Goal: Navigation & Orientation: Find specific page/section

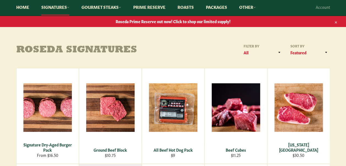
scroll to position [28, 0]
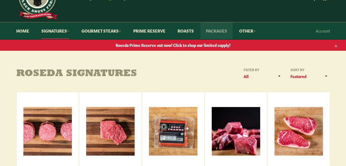
click at [210, 30] on link "Packages" at bounding box center [216, 30] width 32 height 17
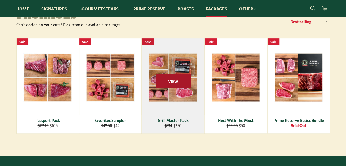
scroll to position [28, 0]
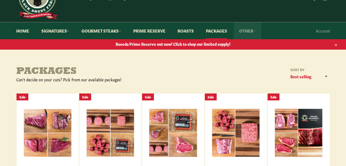
click at [255, 30] on link "Other" at bounding box center [248, 30] width 28 height 17
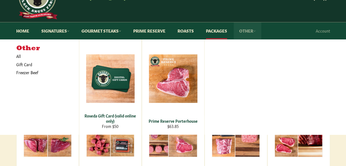
click at [255, 30] on link "Other" at bounding box center [248, 30] width 28 height 17
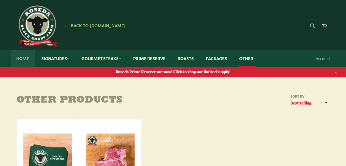
click at [24, 56] on link "Home" at bounding box center [23, 58] width 24 height 17
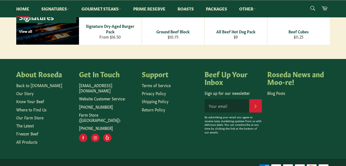
scroll to position [849, 0]
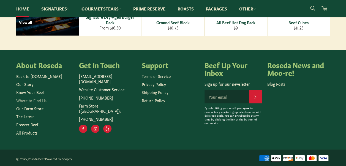
click at [37, 98] on link "Where to Find Us" at bounding box center [31, 100] width 30 height 6
